Goal: Transaction & Acquisition: Purchase product/service

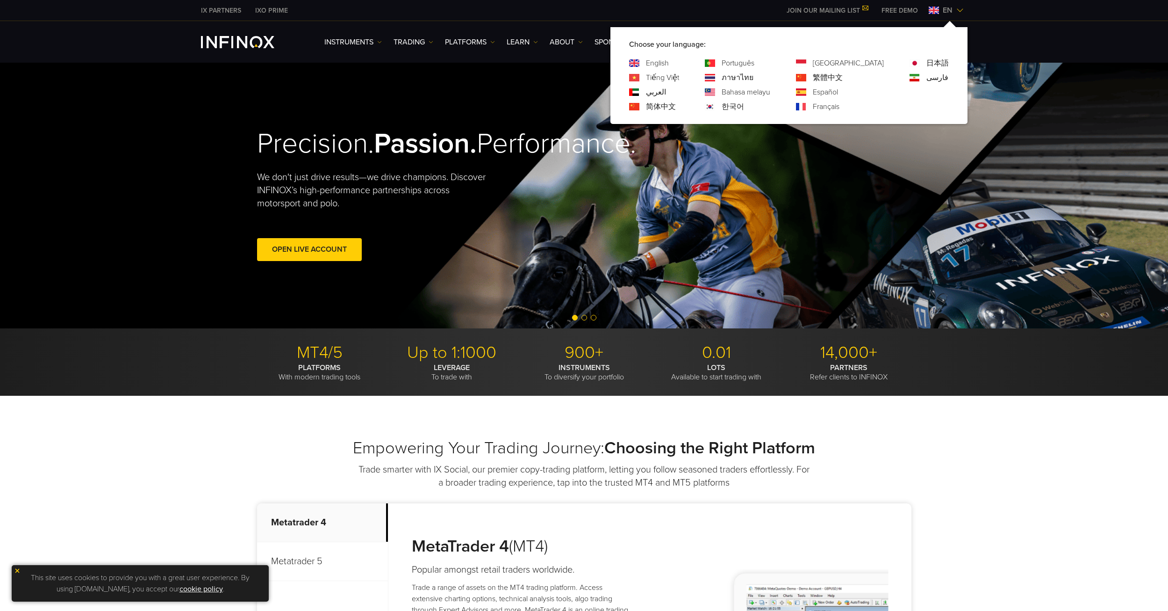
click at [676, 107] on link "简体中文" at bounding box center [661, 106] width 30 height 11
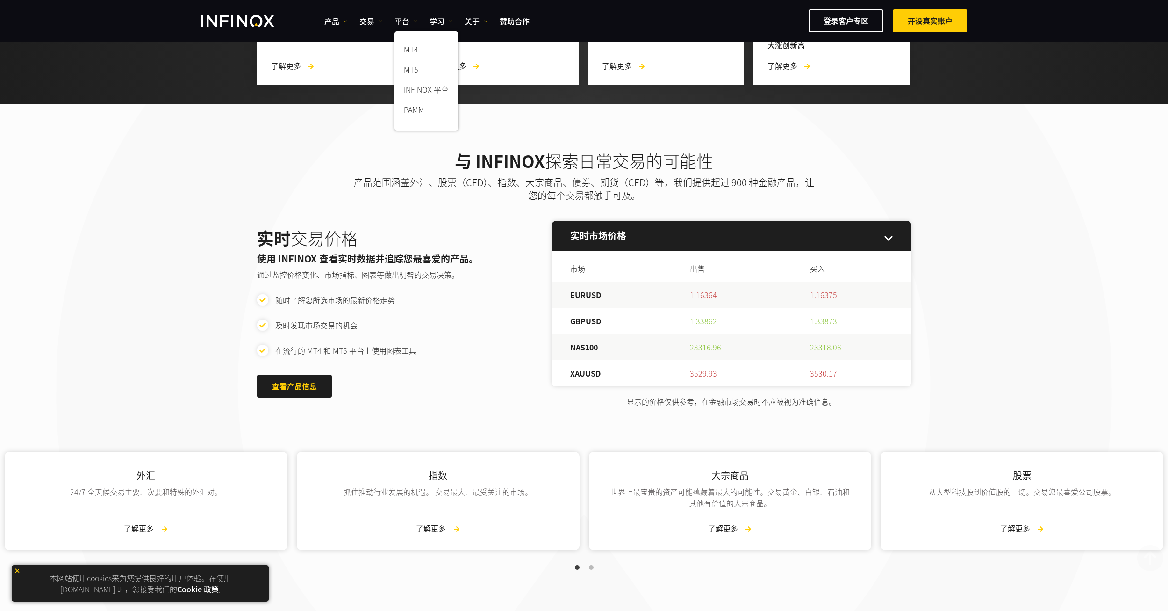
scroll to position [156, 0]
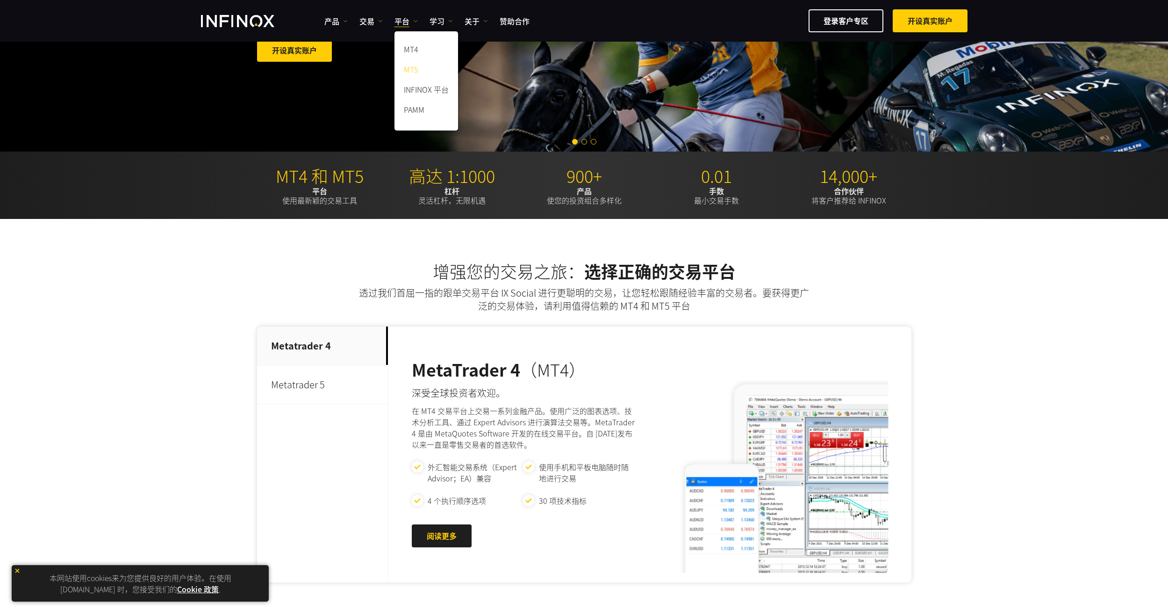
click at [415, 70] on link "MT5" at bounding box center [427, 71] width 64 height 20
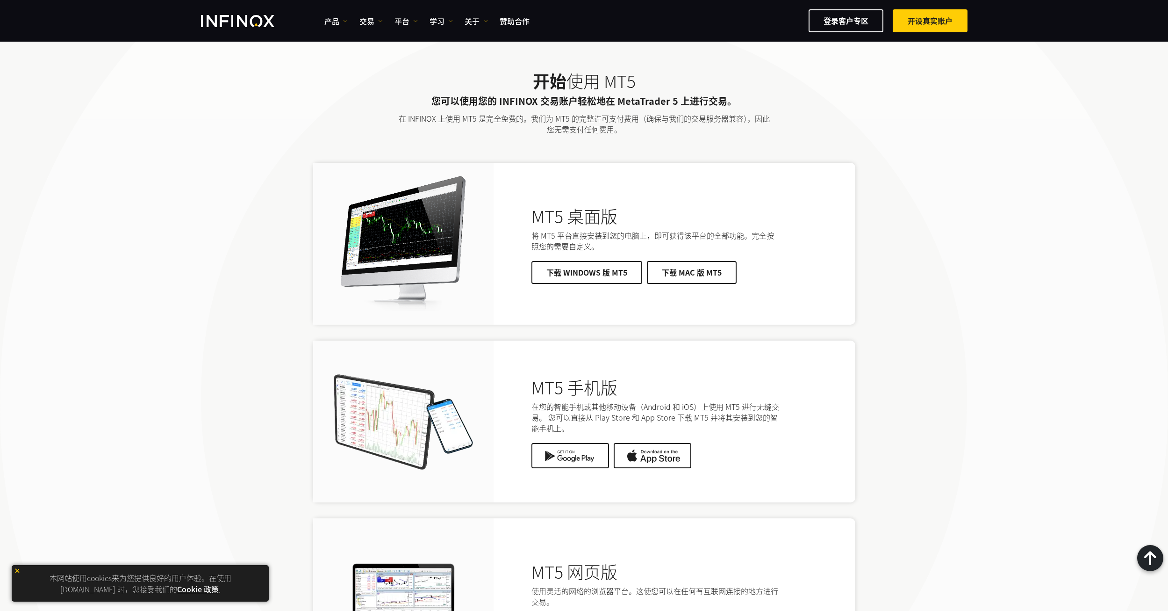
scroll to position [1870, 0]
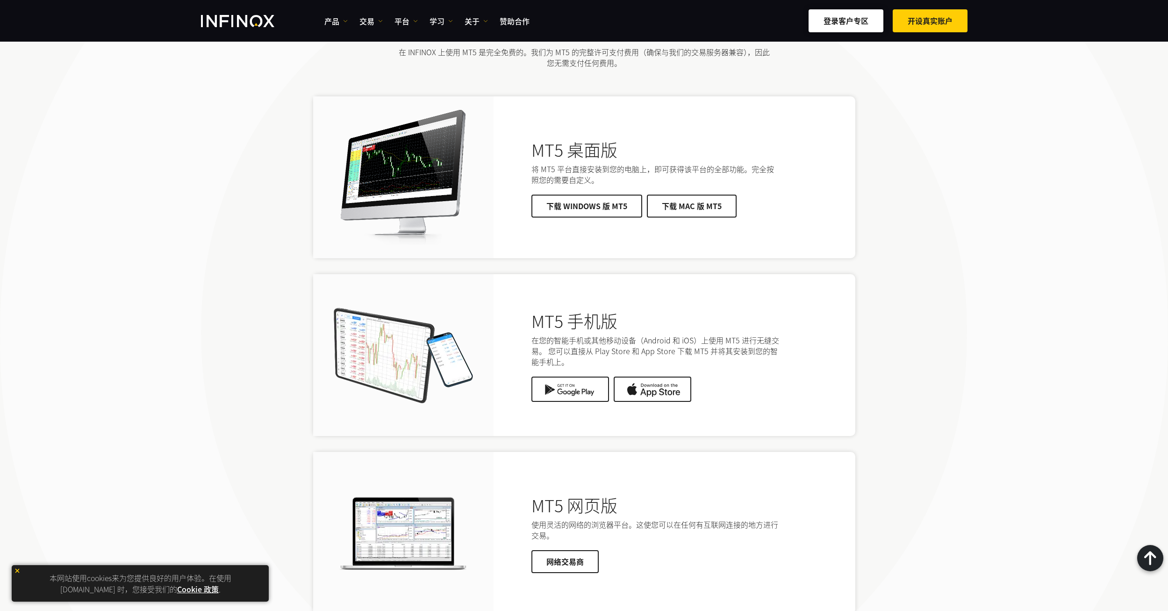
click at [851, 19] on link "登录客户专区" at bounding box center [846, 20] width 75 height 23
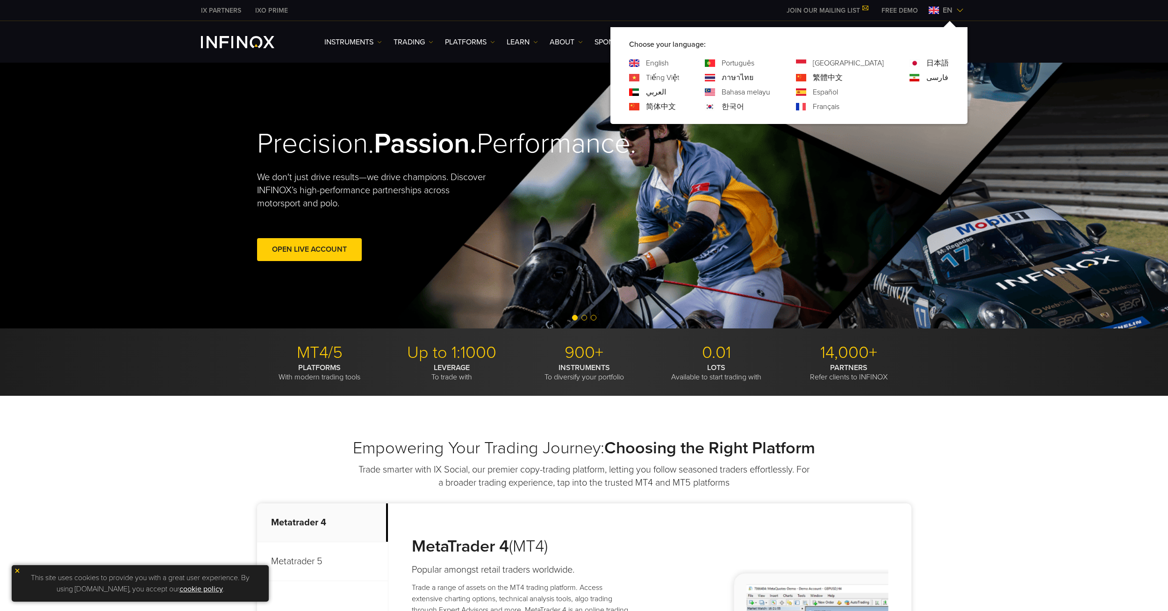
click at [676, 107] on link "简体中文" at bounding box center [661, 106] width 30 height 11
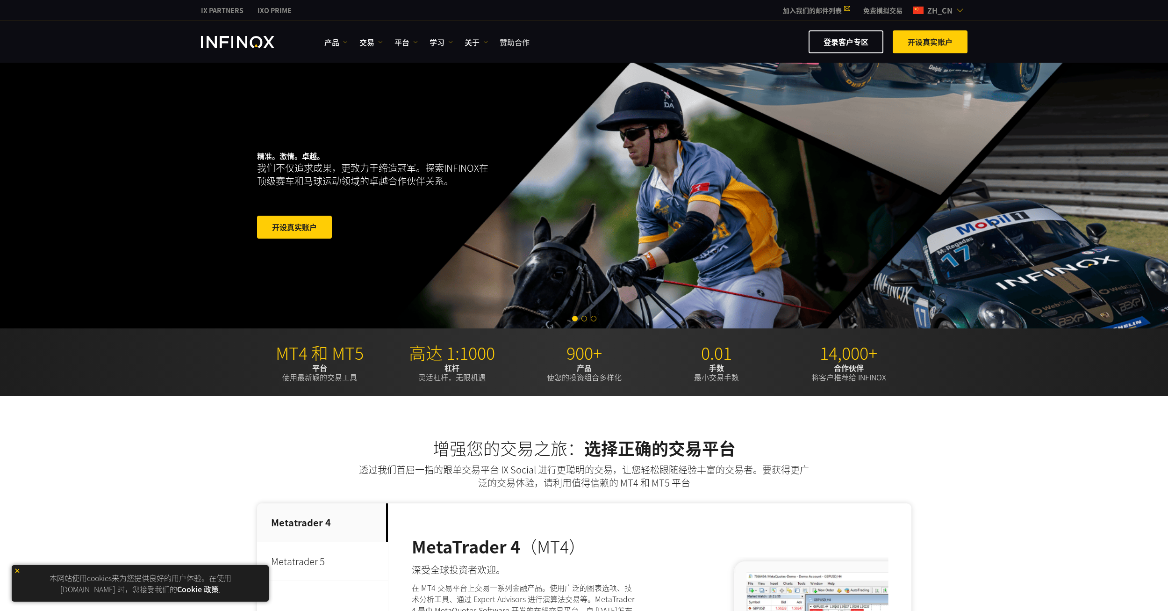
click at [503, 43] on link "赞助合作" at bounding box center [515, 41] width 30 height 11
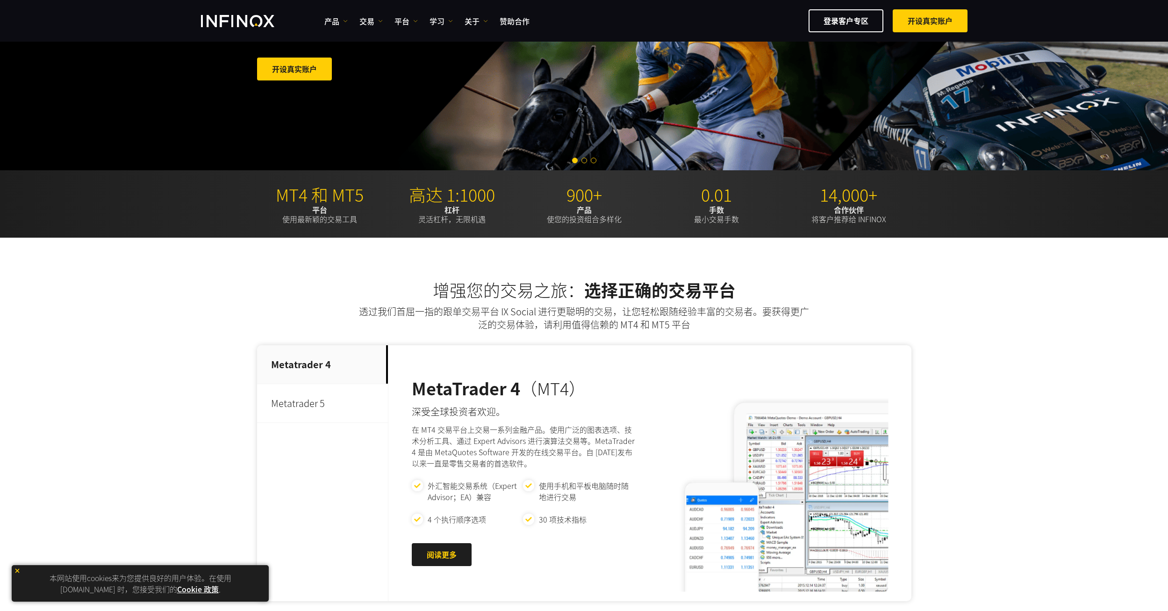
scroll to position [312, 0]
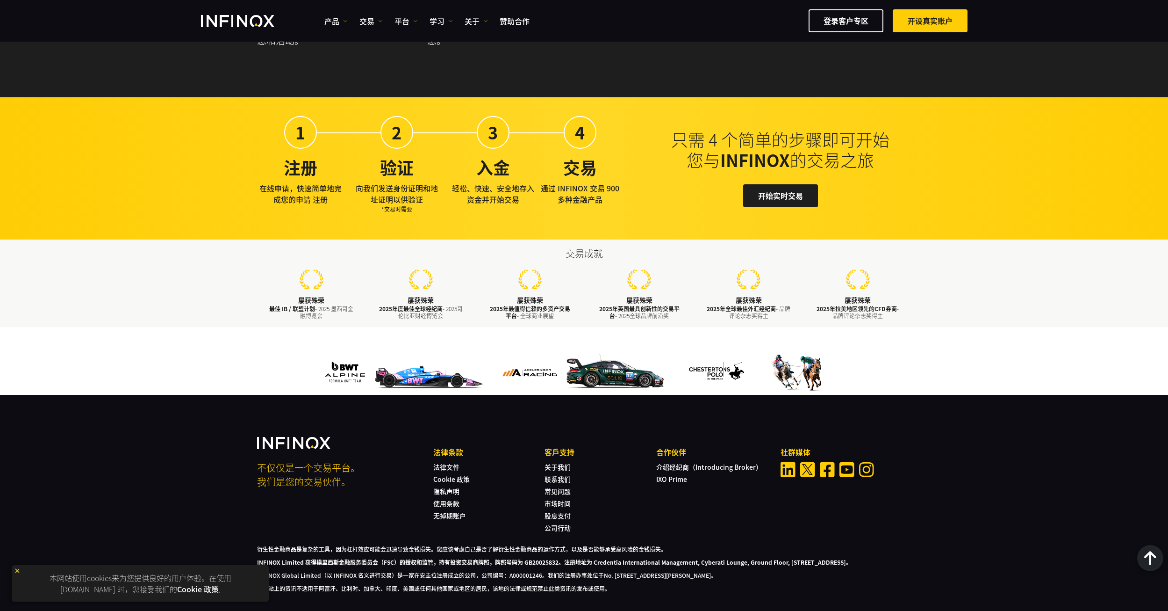
scroll to position [1308, 0]
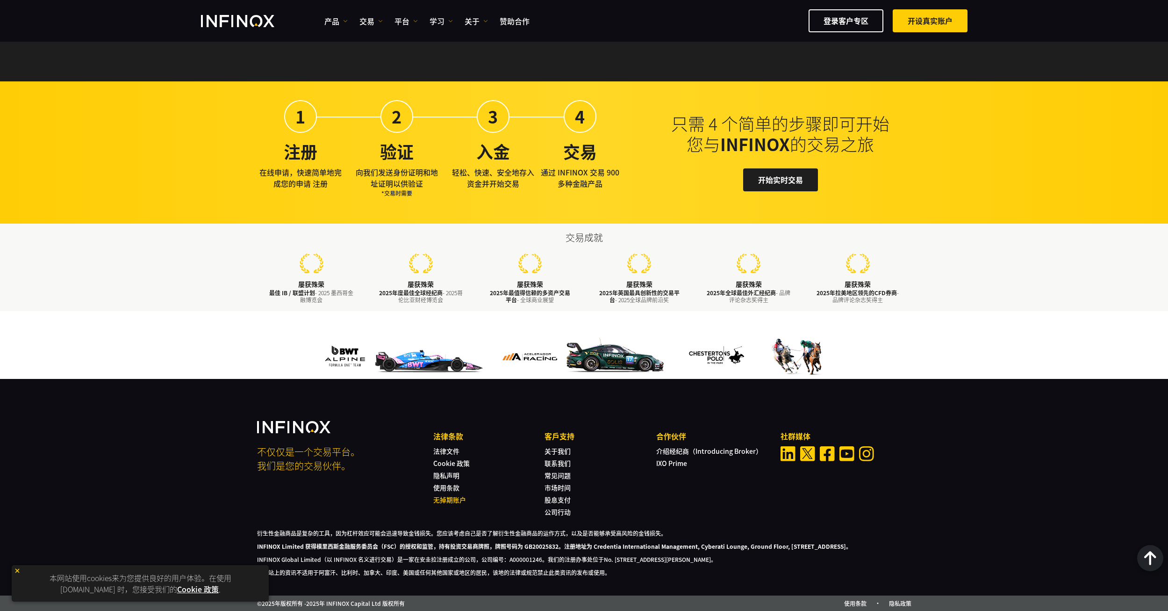
click at [453, 494] on link "无掉期账户" at bounding box center [449, 498] width 33 height 9
click at [916, 20] on link "开设真实账户" at bounding box center [930, 20] width 75 height 23
